Goal: Find specific page/section: Find specific page/section

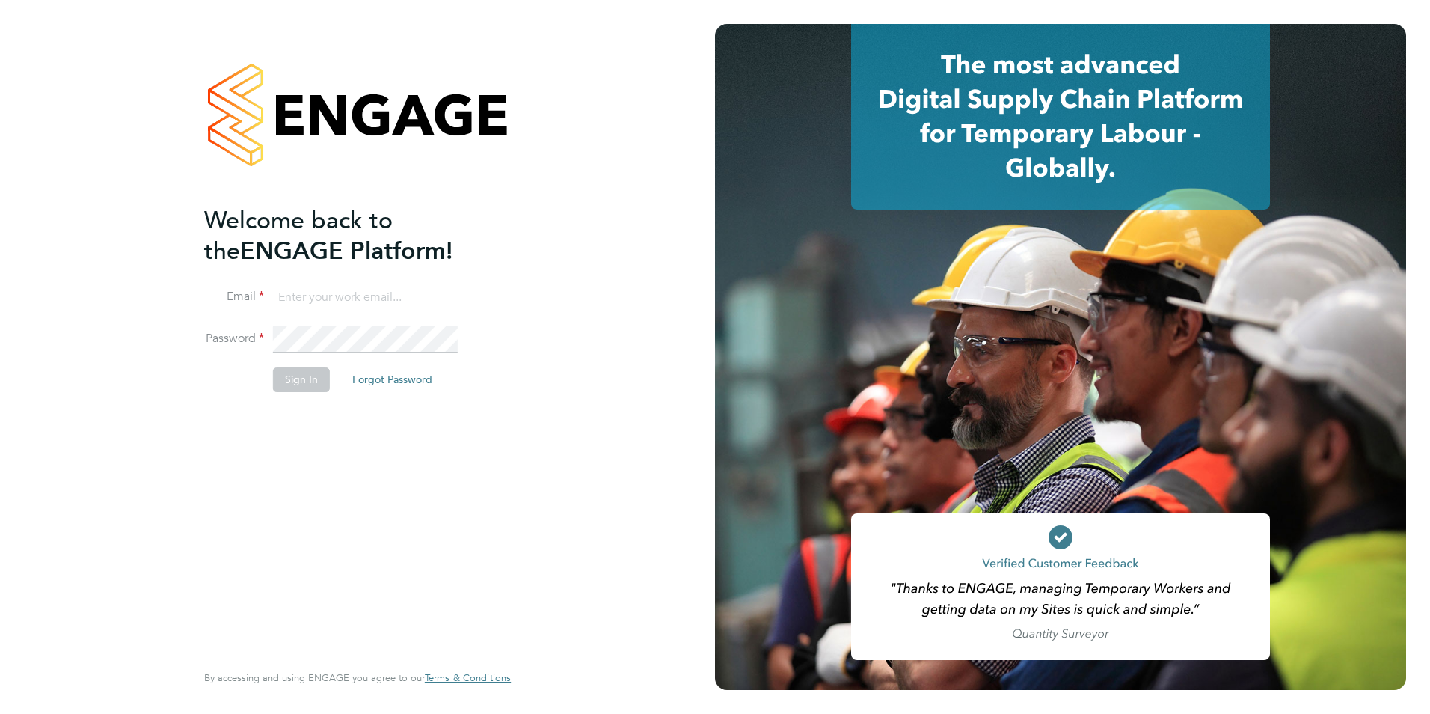
type input "qasim@supremeprotection.co.uk"
click at [309, 390] on button "Sign In" at bounding box center [301, 379] width 57 height 24
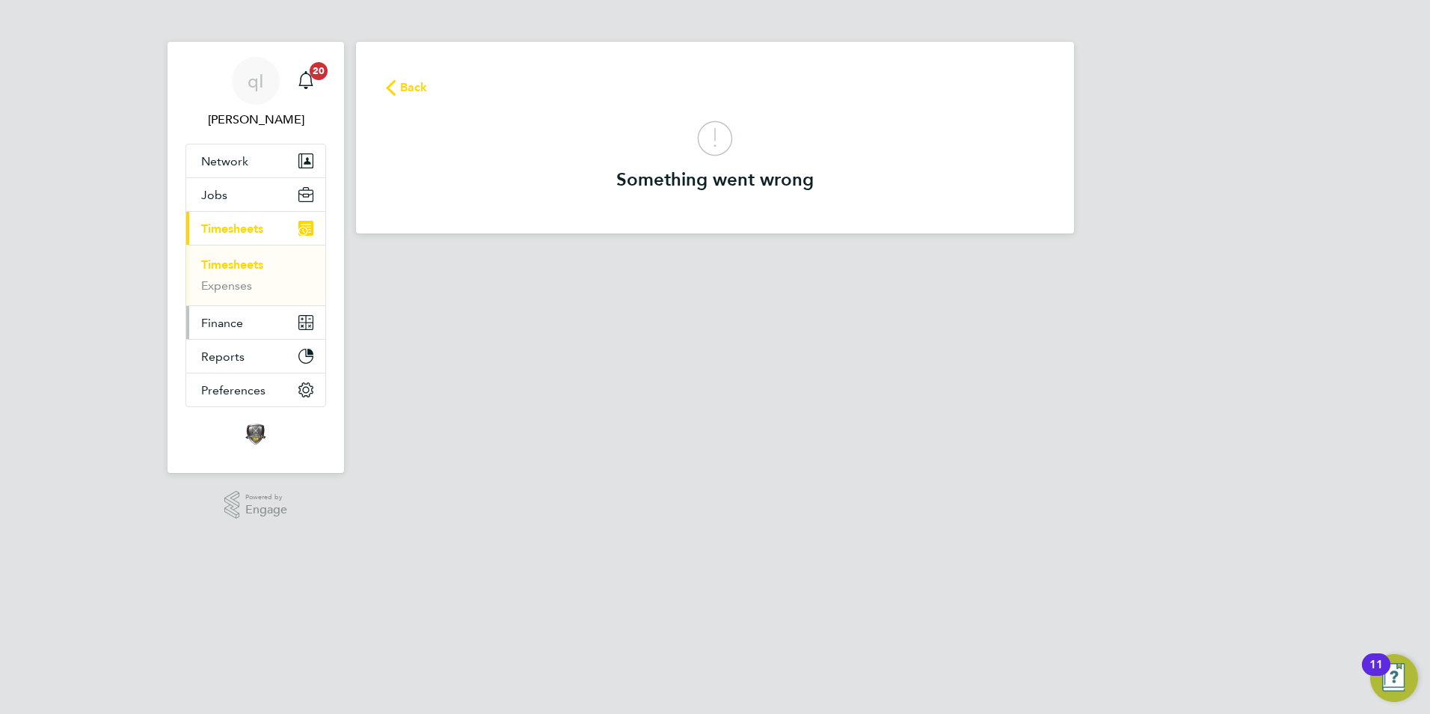
click at [239, 331] on button "Finance" at bounding box center [255, 322] width 139 height 33
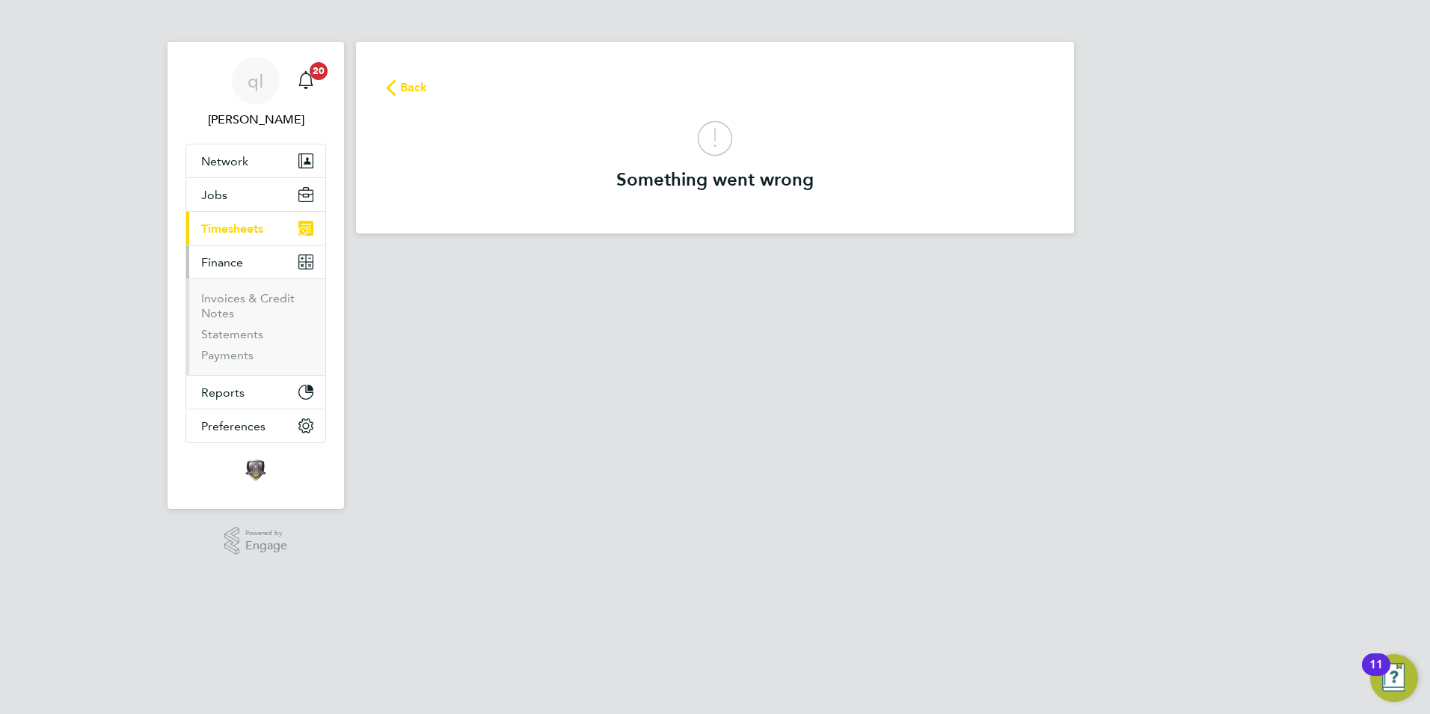
click at [233, 231] on span "Timesheets" at bounding box center [232, 228] width 62 height 14
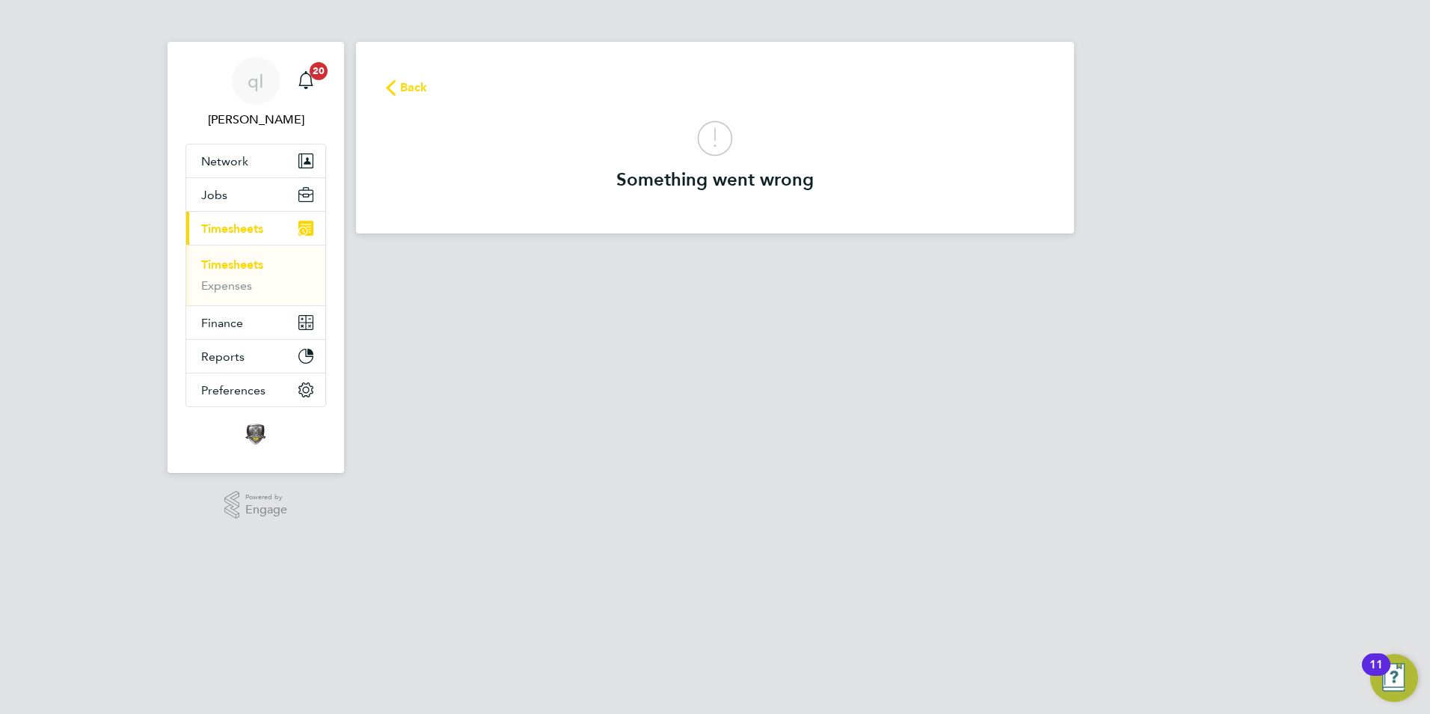
click at [245, 233] on span "Timesheets" at bounding box center [232, 228] width 62 height 14
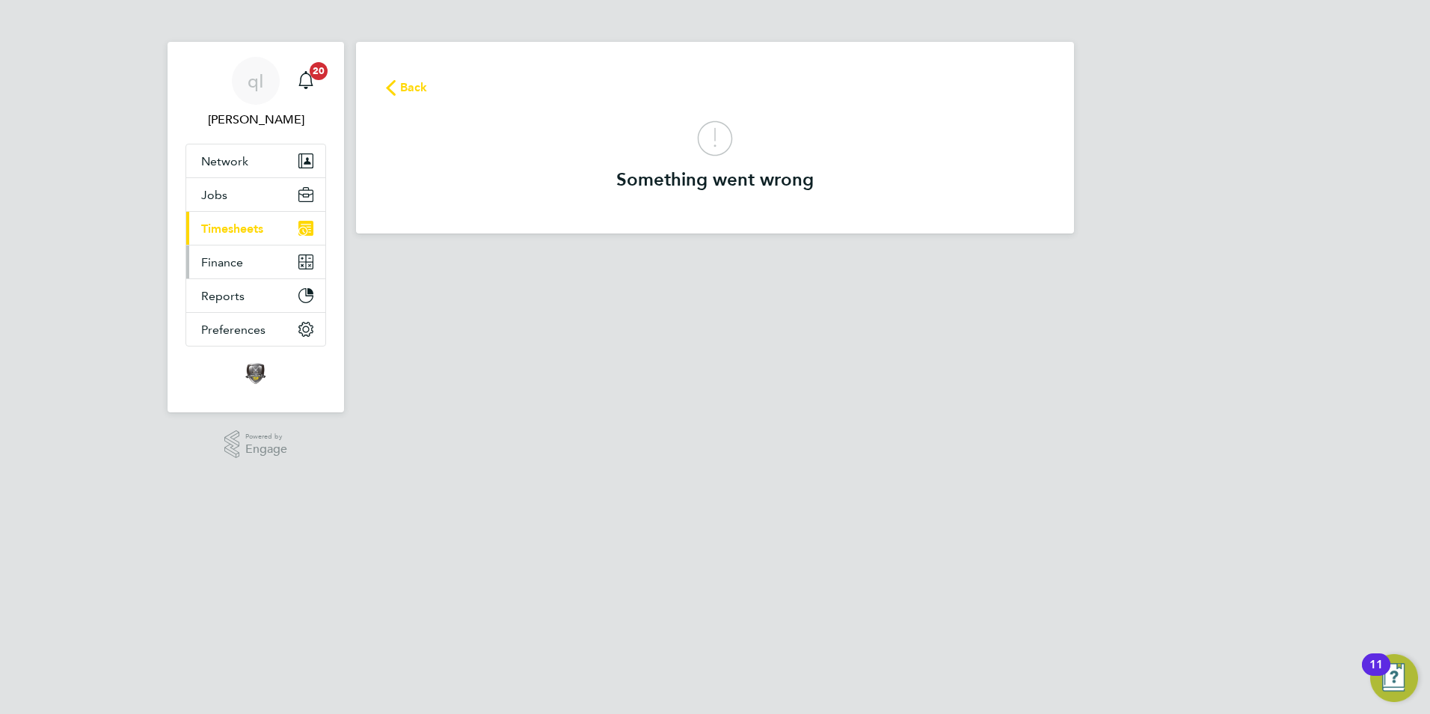
click at [237, 259] on span "Finance" at bounding box center [222, 262] width 42 height 14
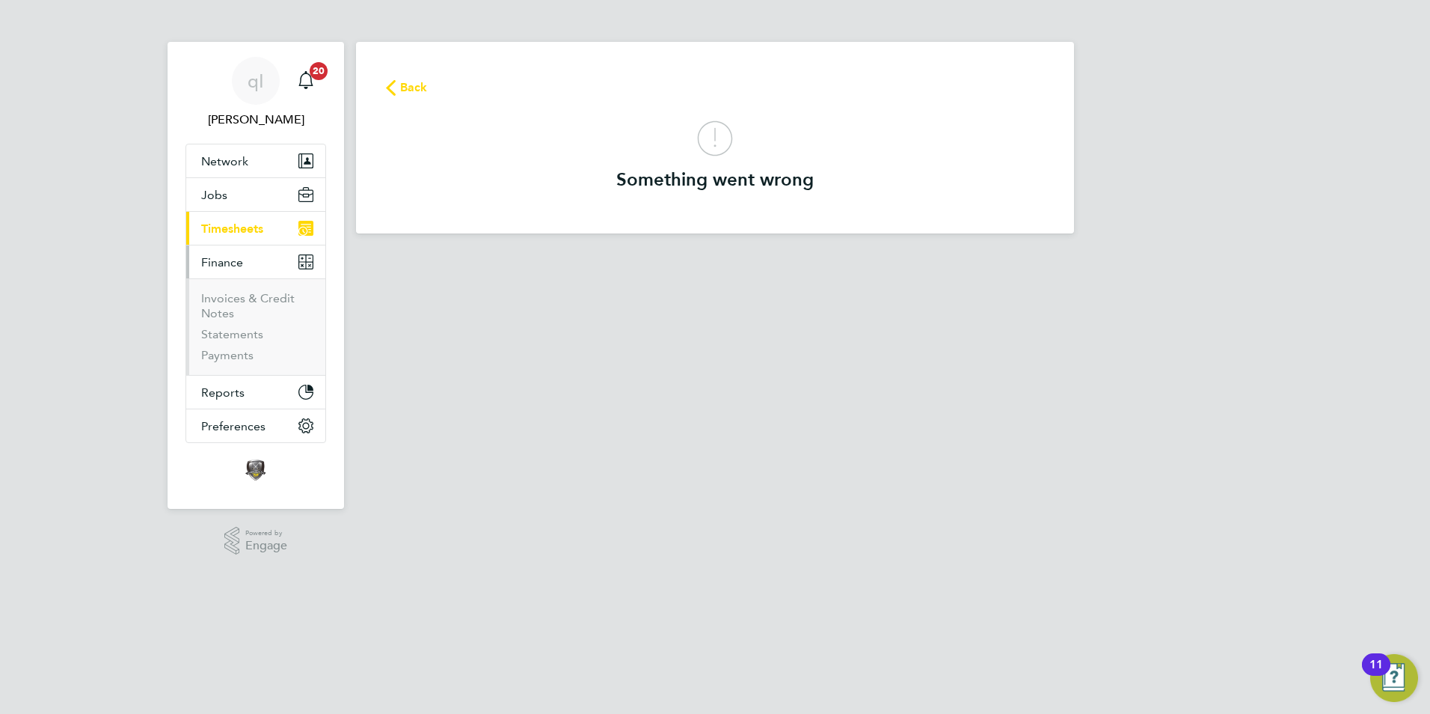
click at [238, 306] on li "Invoices & Credit Notes" at bounding box center [257, 309] width 112 height 36
click at [246, 292] on link "Invoices & Credit Notes" at bounding box center [247, 305] width 93 height 29
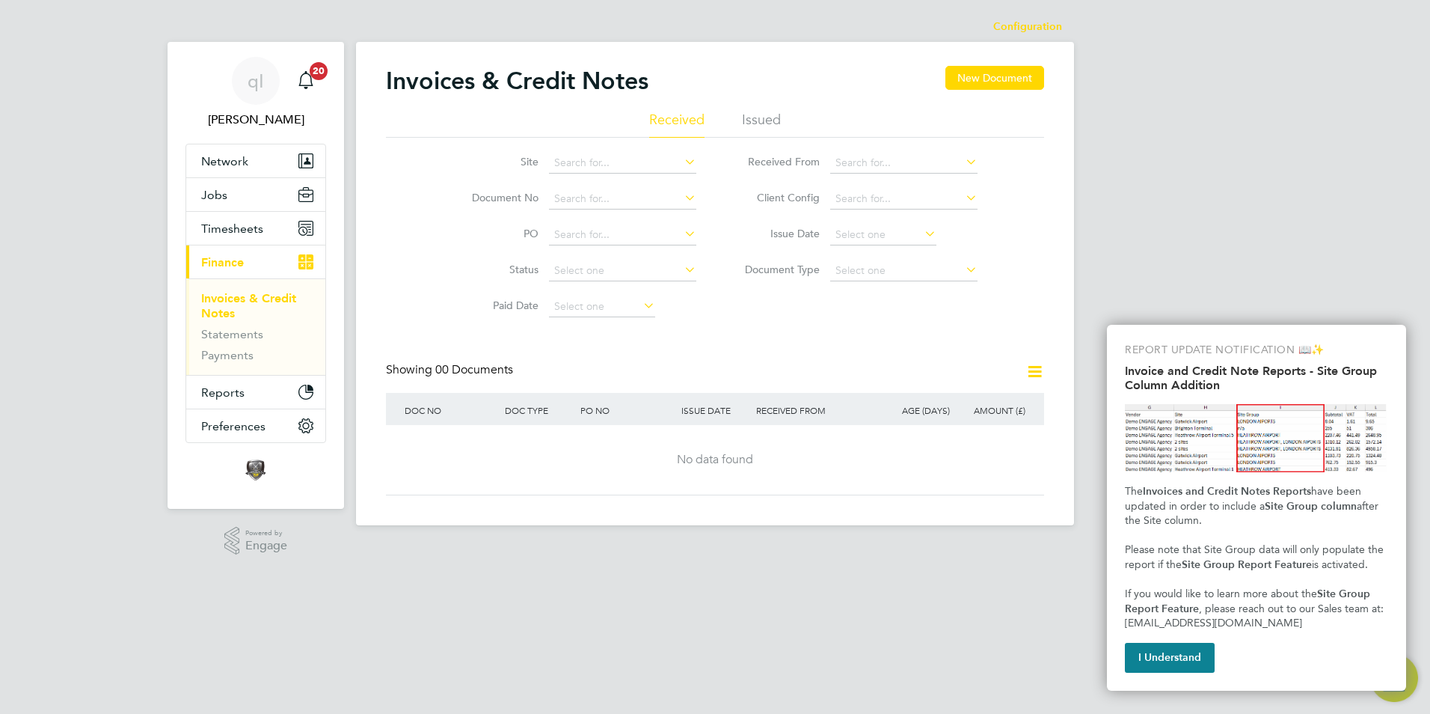
click at [756, 114] on li "Issued" at bounding box center [761, 124] width 39 height 27
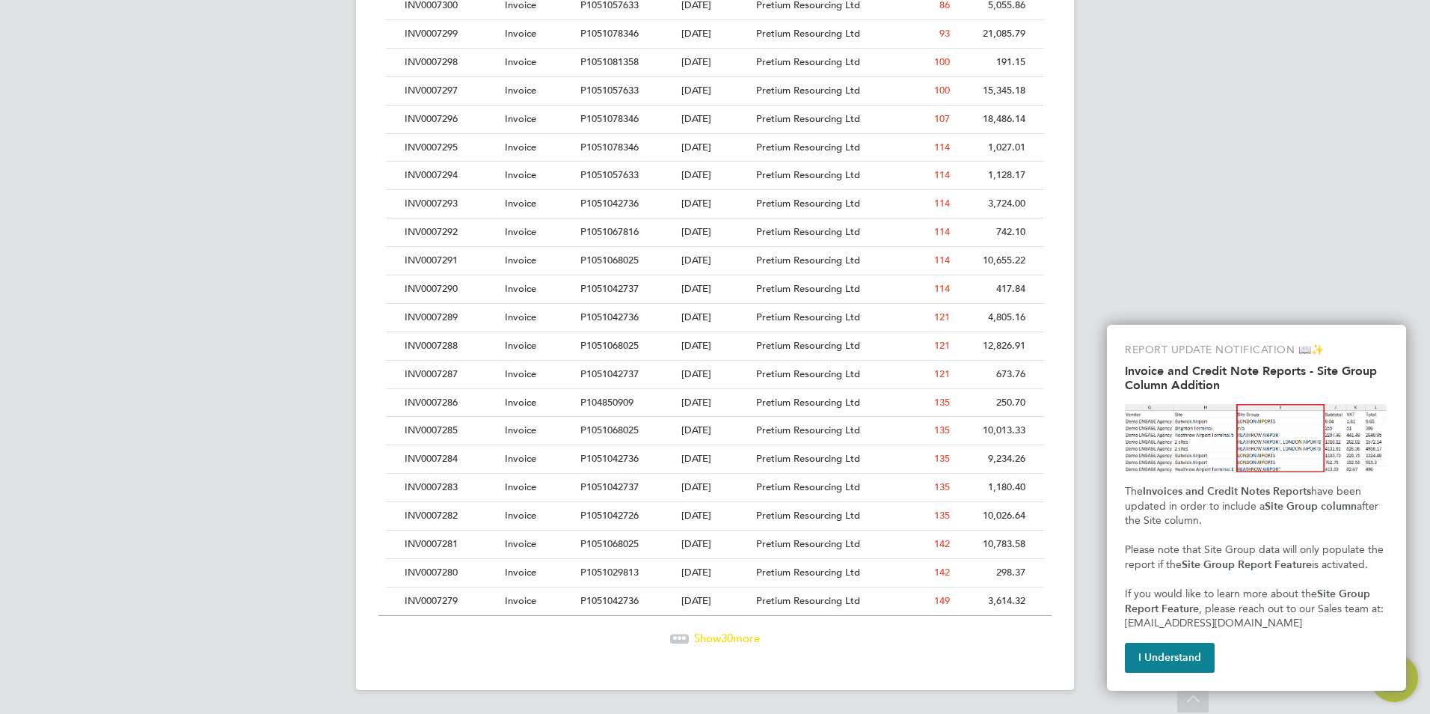
click at [720, 644] on div "Show 30 more" at bounding box center [714, 637] width 673 height 15
click at [716, 635] on span "Show 30 more" at bounding box center [727, 637] width 66 height 14
click at [467, 576] on div "INV0007220" at bounding box center [451, 572] width 100 height 28
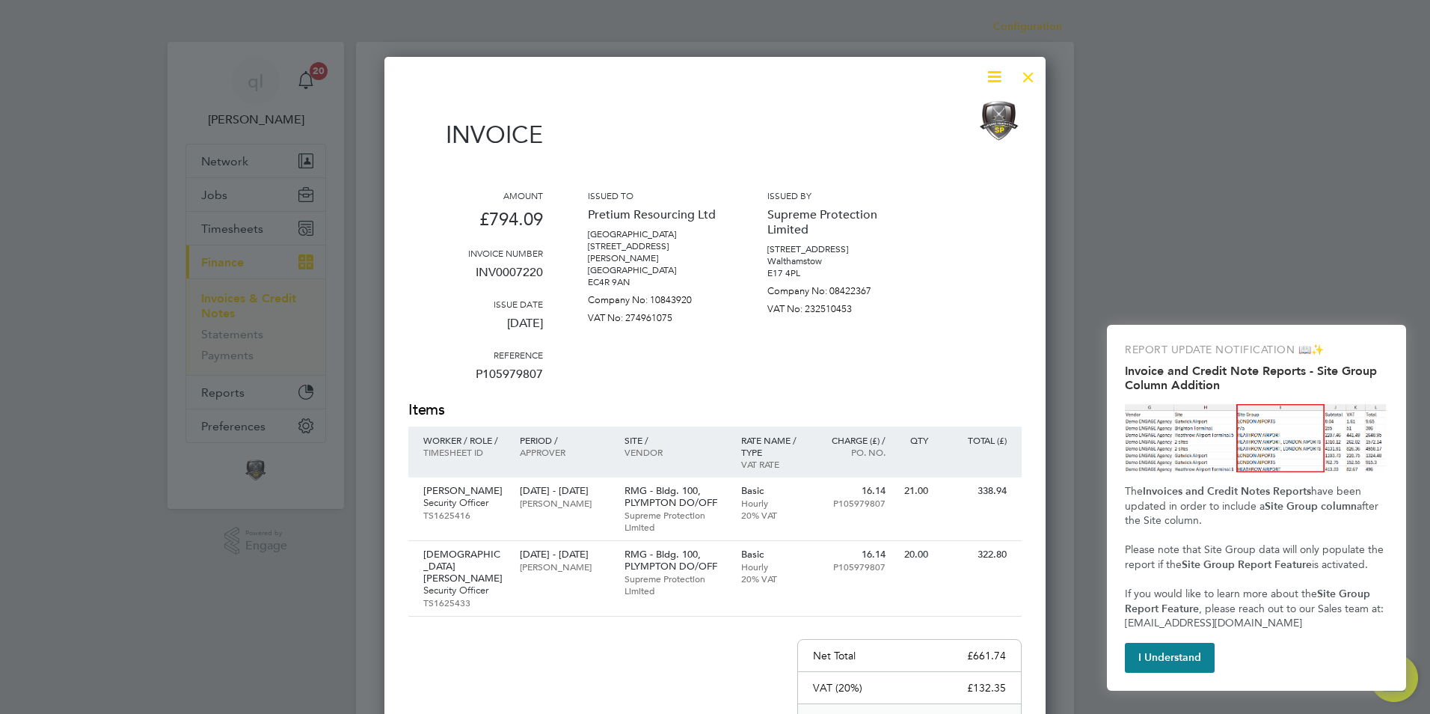
click at [1037, 73] on div at bounding box center [1028, 73] width 27 height 27
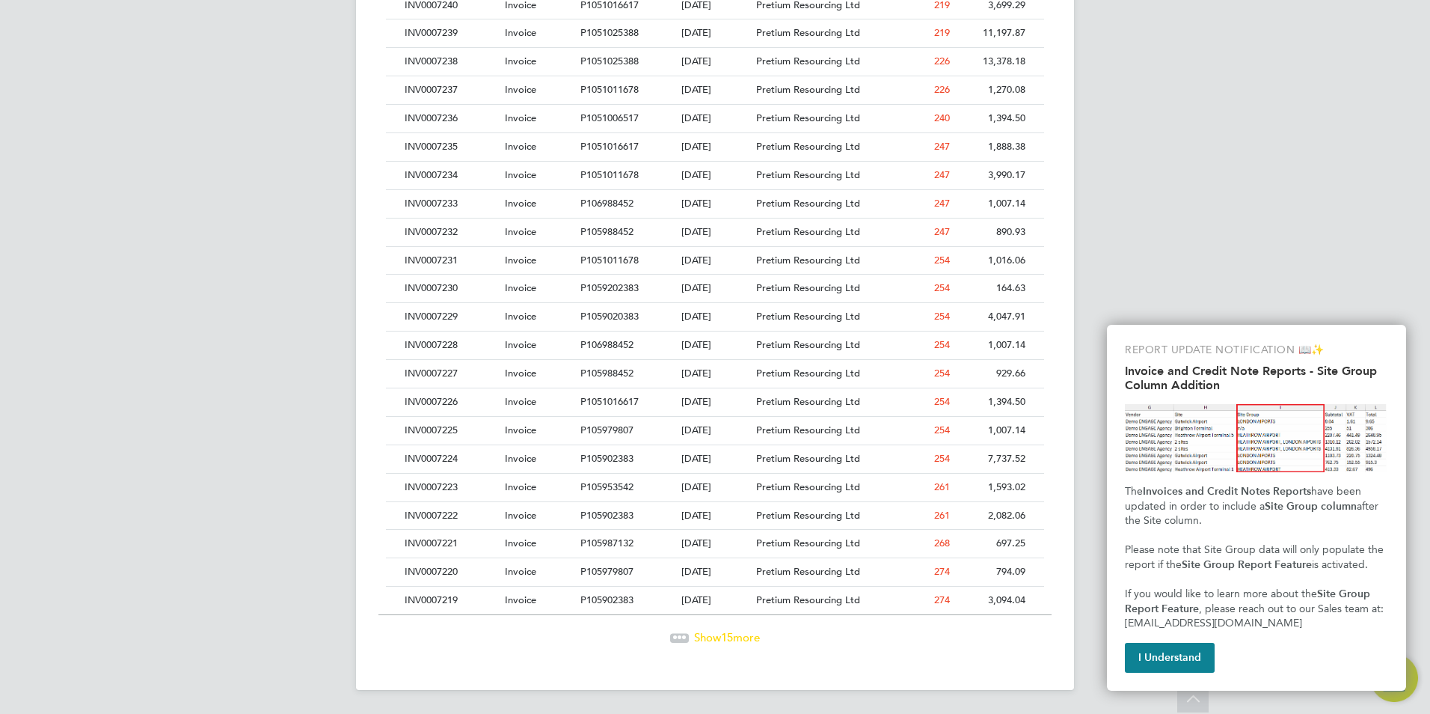
click at [458, 369] on div "INV0007227" at bounding box center [451, 374] width 100 height 28
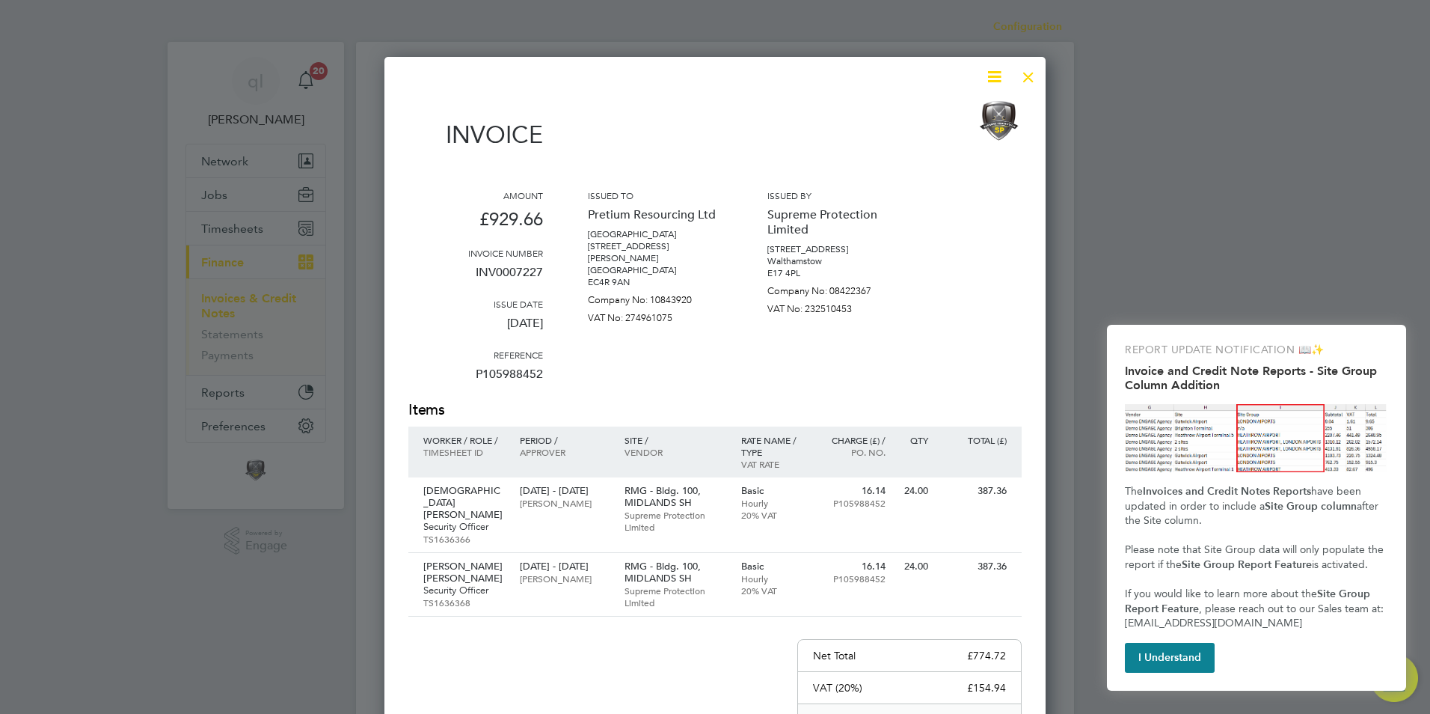
click at [1027, 81] on div at bounding box center [1028, 73] width 27 height 27
